Goal: Task Accomplishment & Management: Complete application form

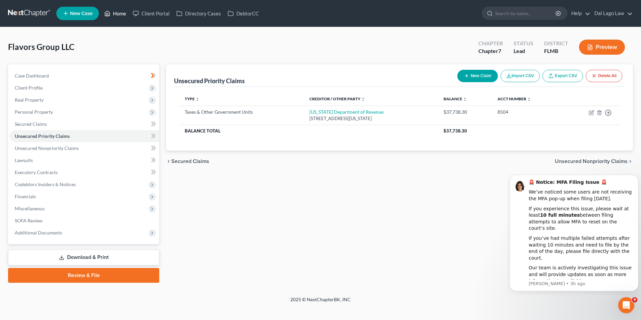
click at [119, 10] on link "Home" at bounding box center [115, 13] width 29 height 12
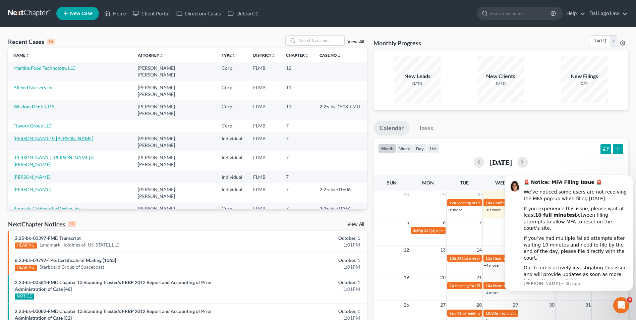
click at [45, 136] on link "[PERSON_NAME] & [PERSON_NAME]" at bounding box center [53, 139] width 80 height 6
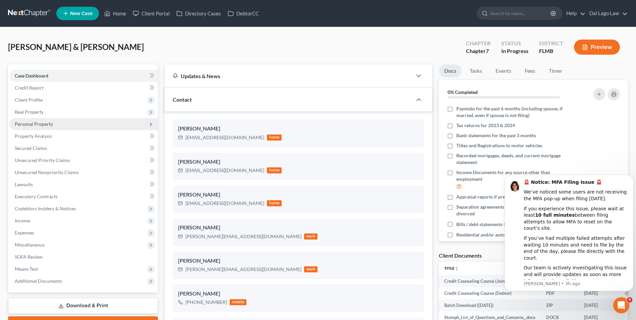
click at [50, 125] on span "Personal Property" at bounding box center [34, 124] width 38 height 6
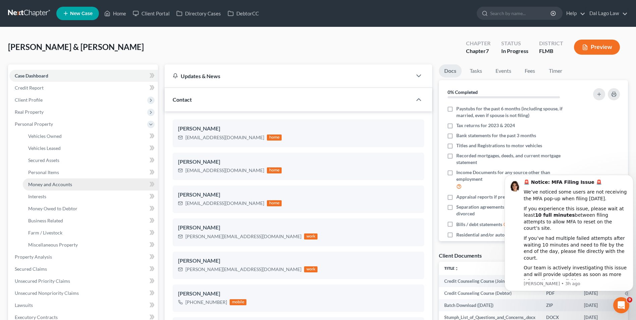
click at [71, 187] on link "Money and Accounts" at bounding box center [90, 184] width 135 height 12
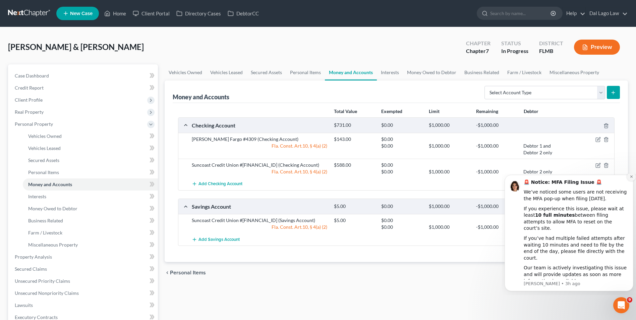
click at [631, 181] on button "Dismiss notification" at bounding box center [631, 176] width 9 height 9
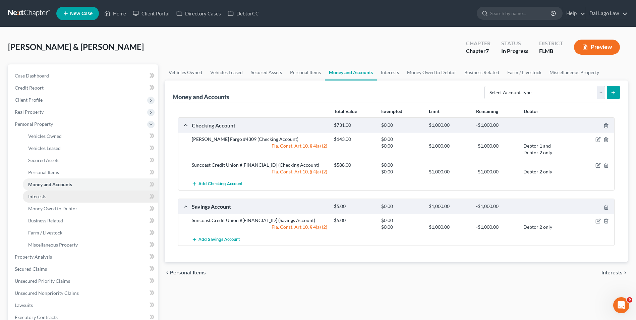
click at [52, 197] on link "Interests" at bounding box center [90, 197] width 135 height 12
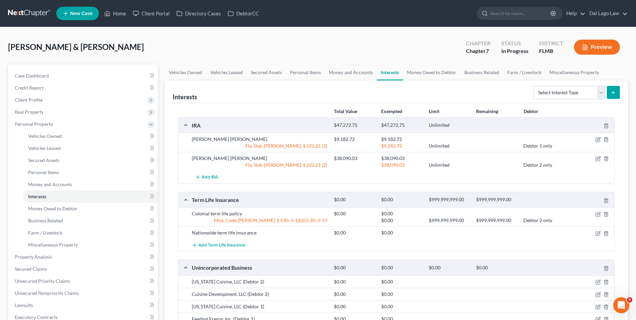
click at [290, 114] on div "Total Value Exempted Limit Remaining Debtor" at bounding box center [397, 112] width 444 height 12
click at [598, 156] on icon "button" at bounding box center [598, 158] width 5 height 5
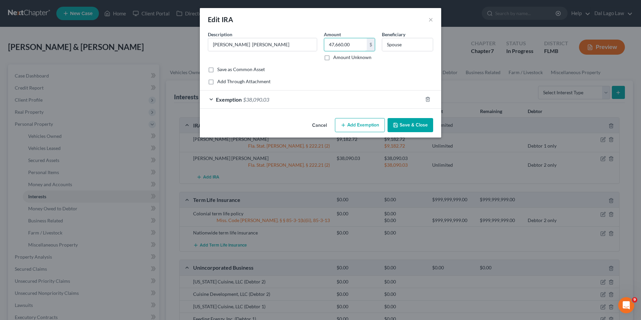
type input "47,660.00"
click at [302, 102] on div "Exemption $38,090.03" at bounding box center [311, 100] width 223 height 18
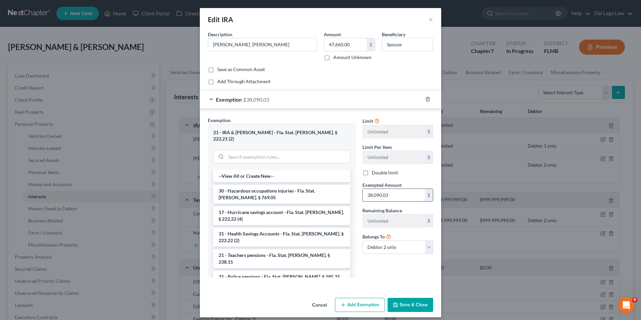
click at [408, 192] on input "38,090.03" at bounding box center [394, 195] width 62 height 13
type input "47,660"
click at [367, 269] on div "Limit Unlimited $ Limit Per Item Unlimited $ Double limit Exempted Amount * 47,…" at bounding box center [397, 200] width 77 height 166
click at [405, 298] on button "Save & Close" at bounding box center [411, 305] width 46 height 14
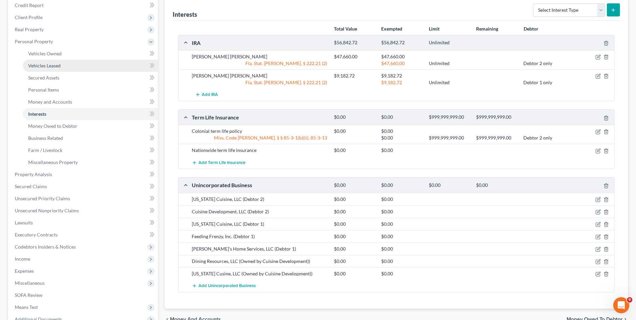
scroll to position [57, 0]
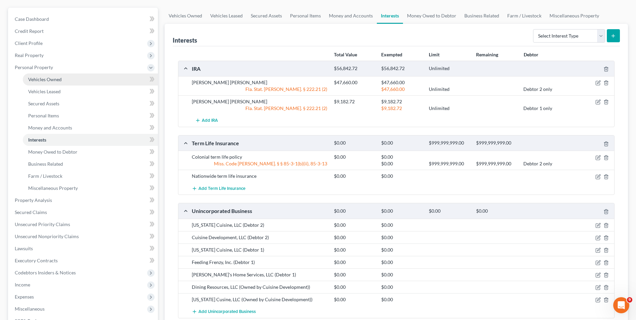
click at [45, 82] on link "Vehicles Owned" at bounding box center [90, 79] width 135 height 12
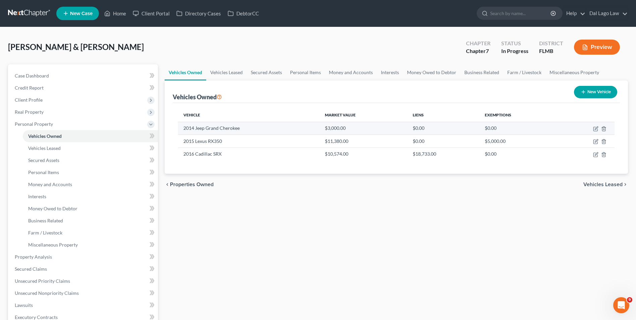
click at [356, 132] on td "$3,000.00" at bounding box center [364, 128] width 88 height 13
